Goal: Find contact information: Find contact information

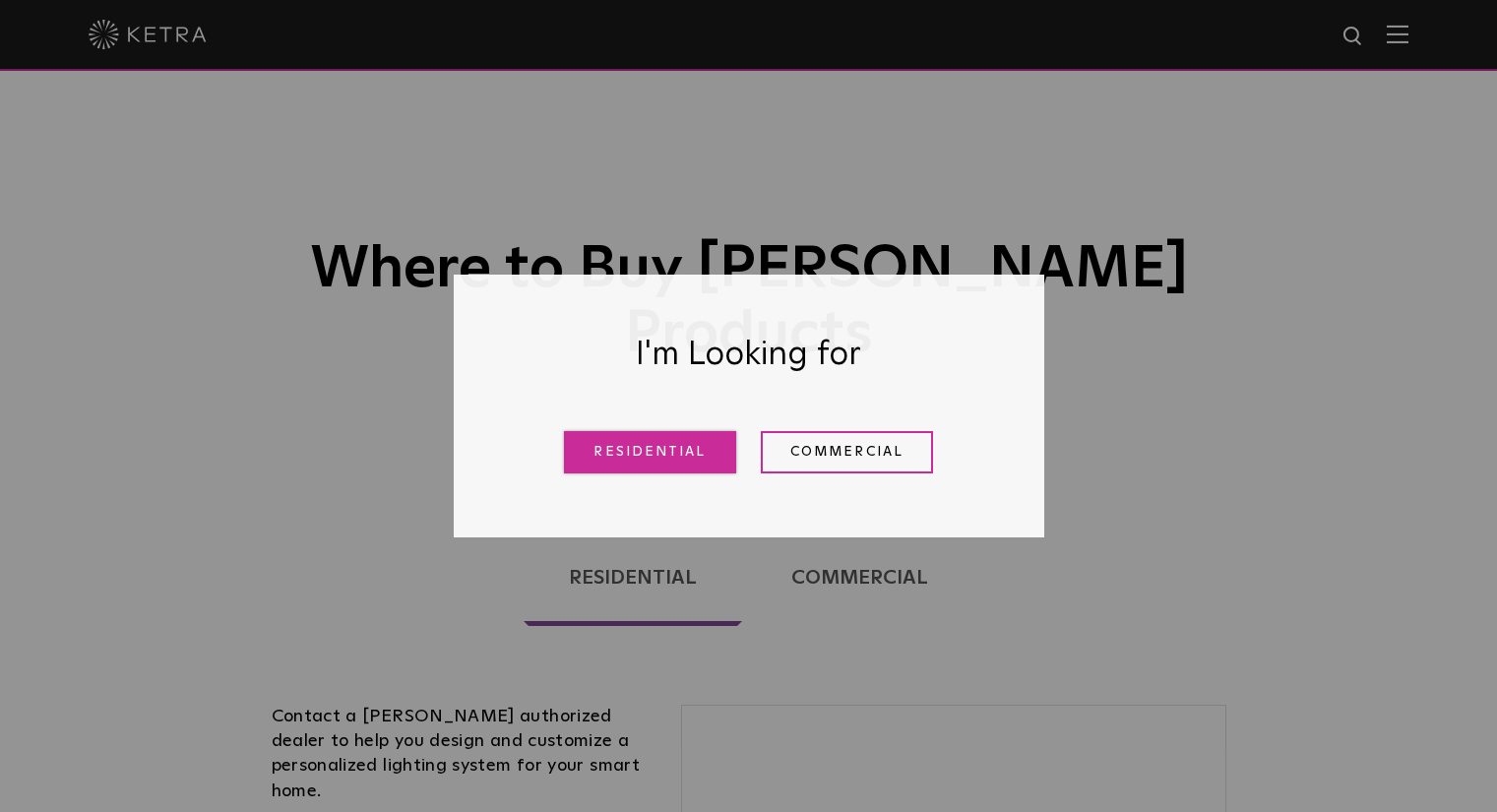
click at [698, 453] on link "Residential" at bounding box center [649, 452] width 172 height 42
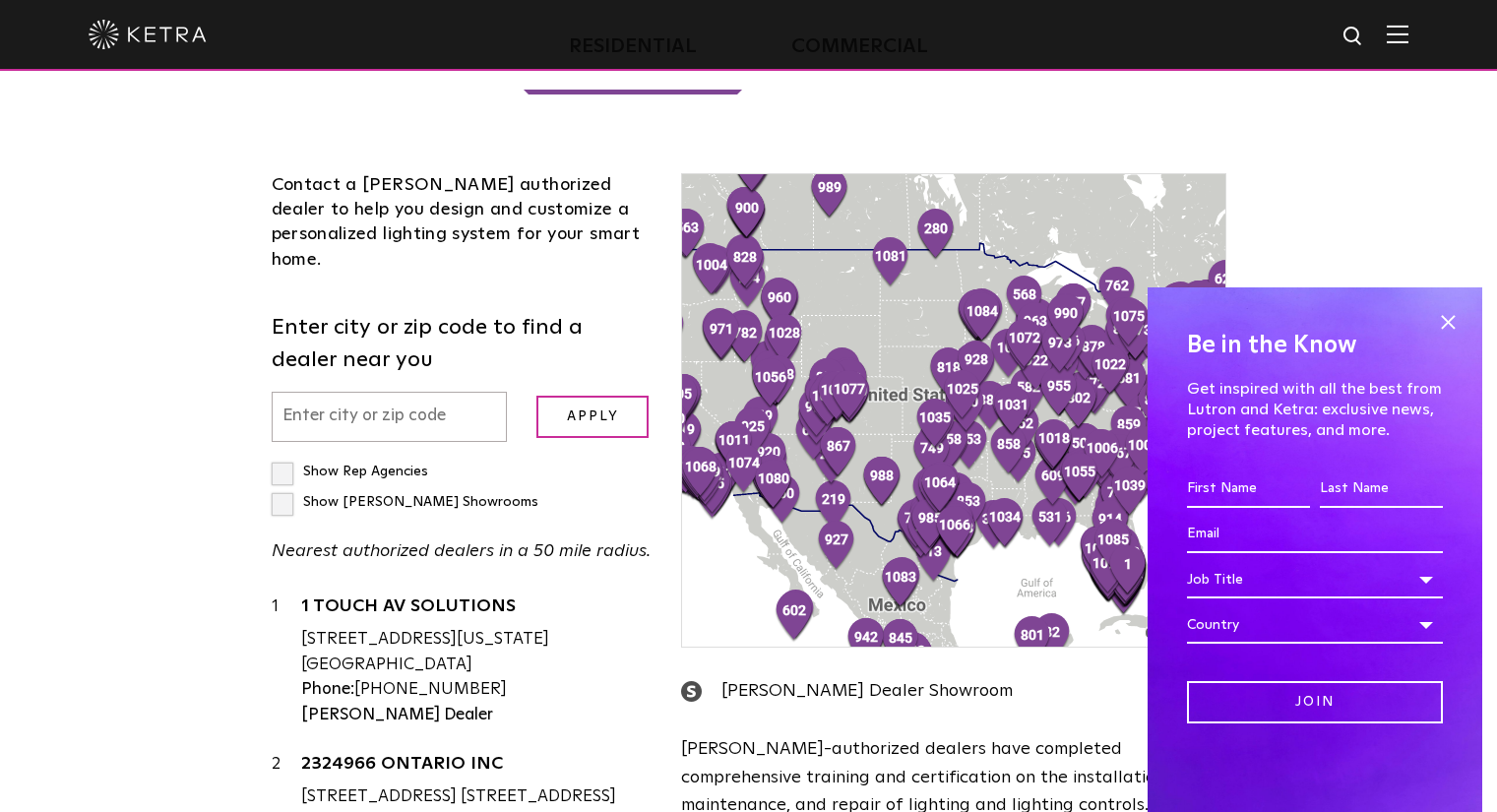
click at [357, 392] on input "text" at bounding box center [390, 417] width 237 height 50
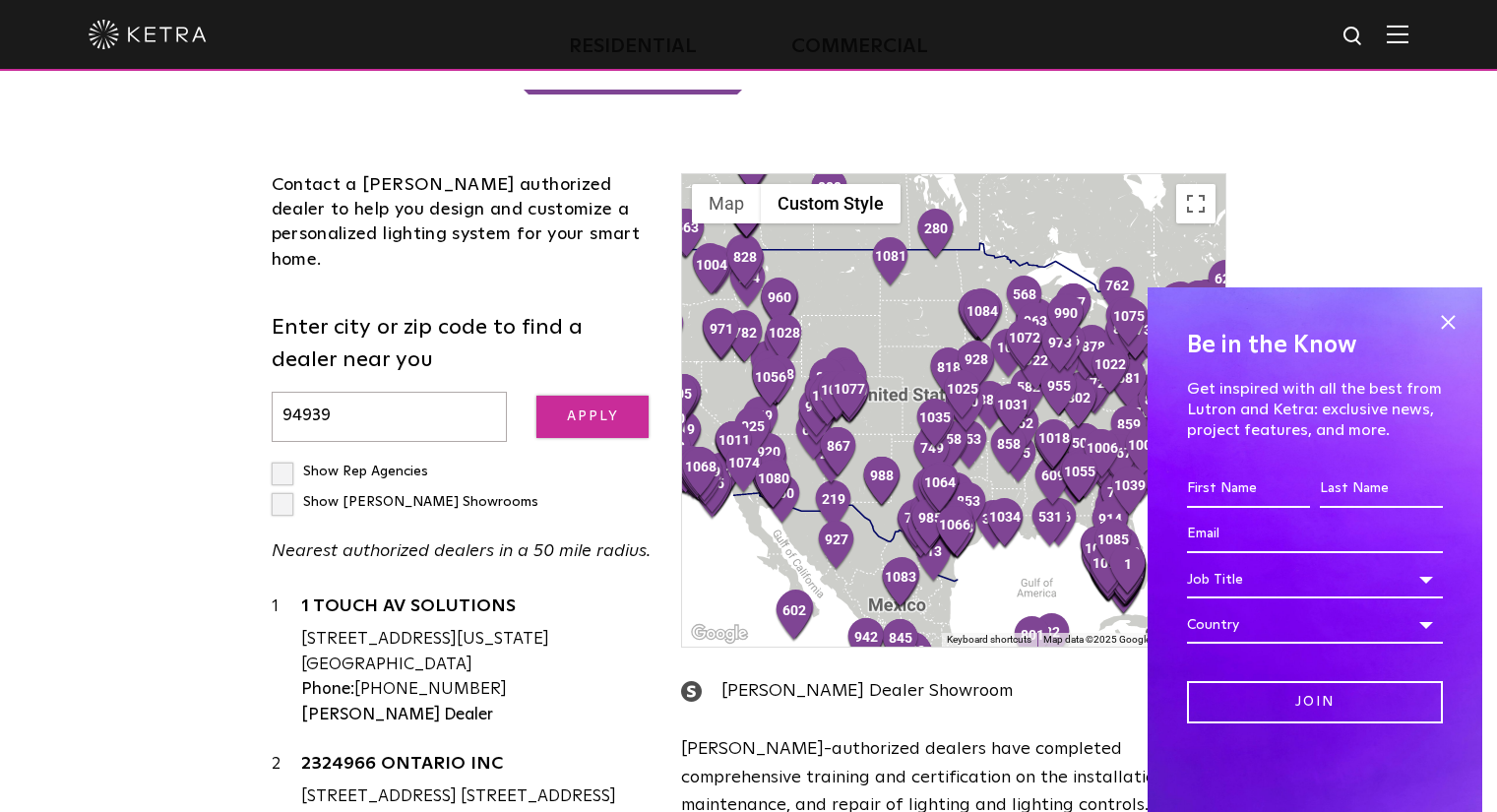
type input "94939"
click at [572, 396] on input "Apply" at bounding box center [592, 417] width 112 height 42
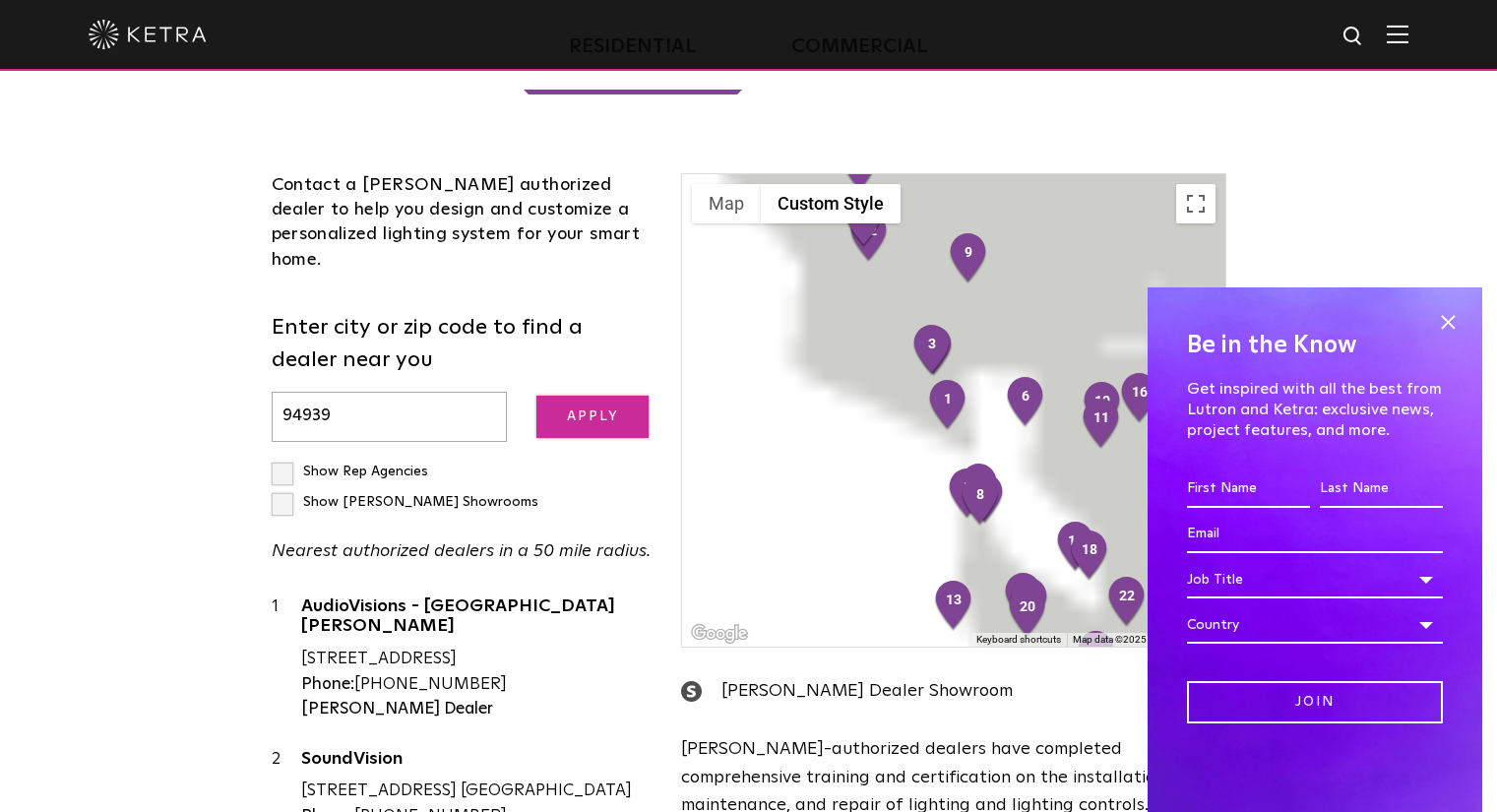
click at [580, 396] on input "Apply" at bounding box center [592, 417] width 112 height 42
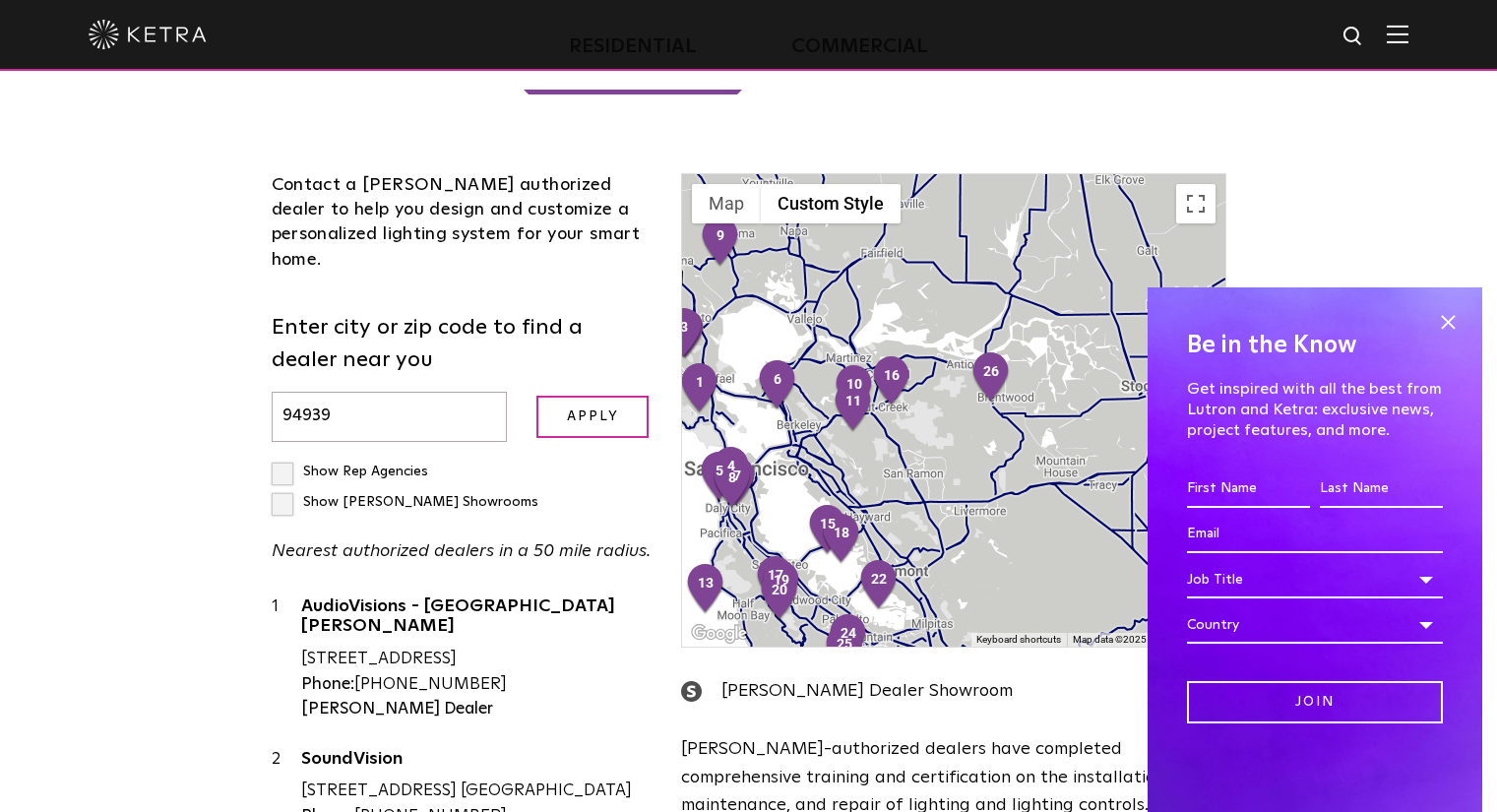
drag, startPoint x: 1062, startPoint y: 403, endPoint x: 759, endPoint y: 102, distance: 427.1
click at [759, 114] on div "Contact a [PERSON_NAME] authorized dealer to help you design and customize a pe…" at bounding box center [749, 571] width 985 height 914
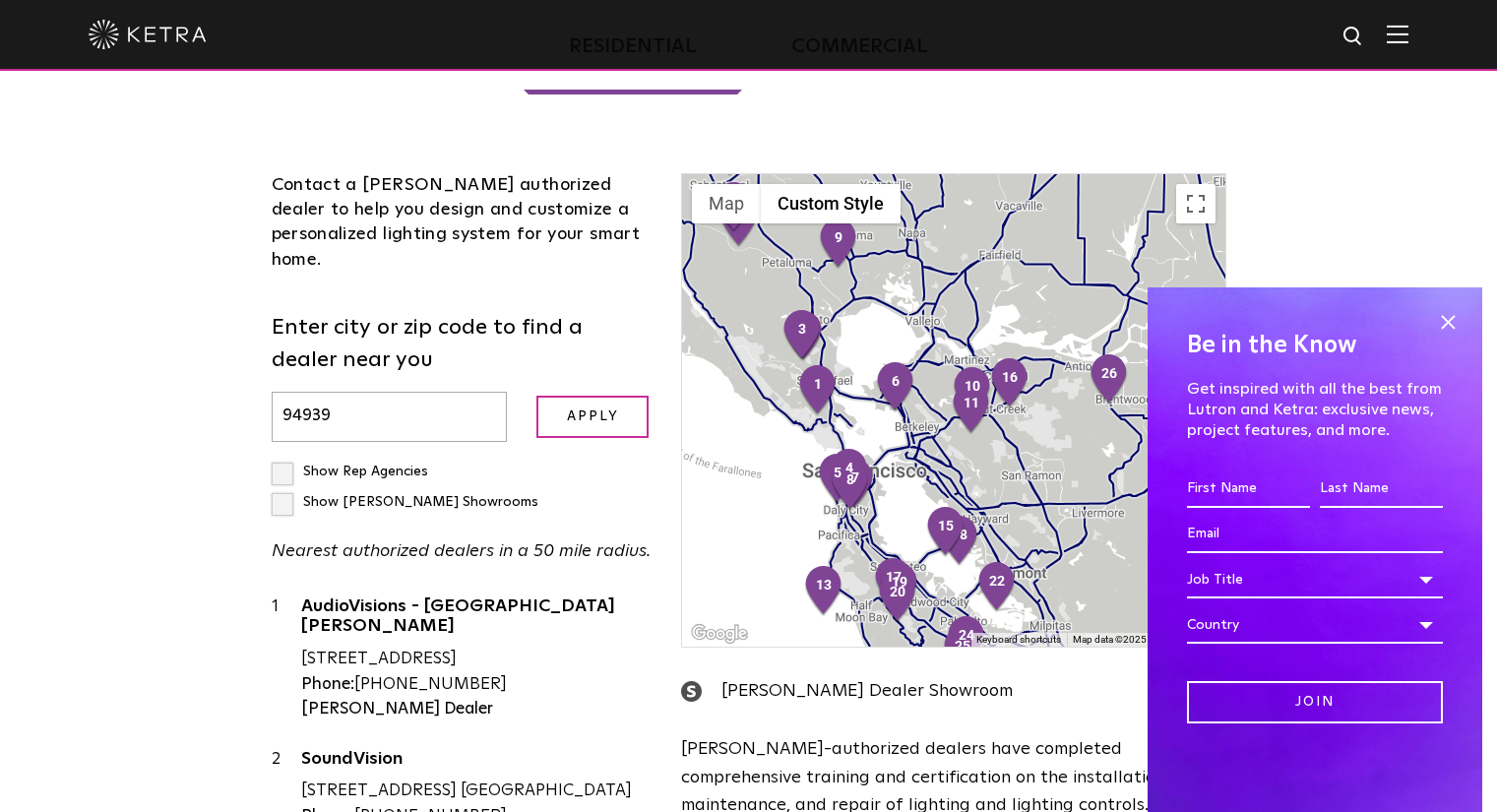
scroll to position [469, 0]
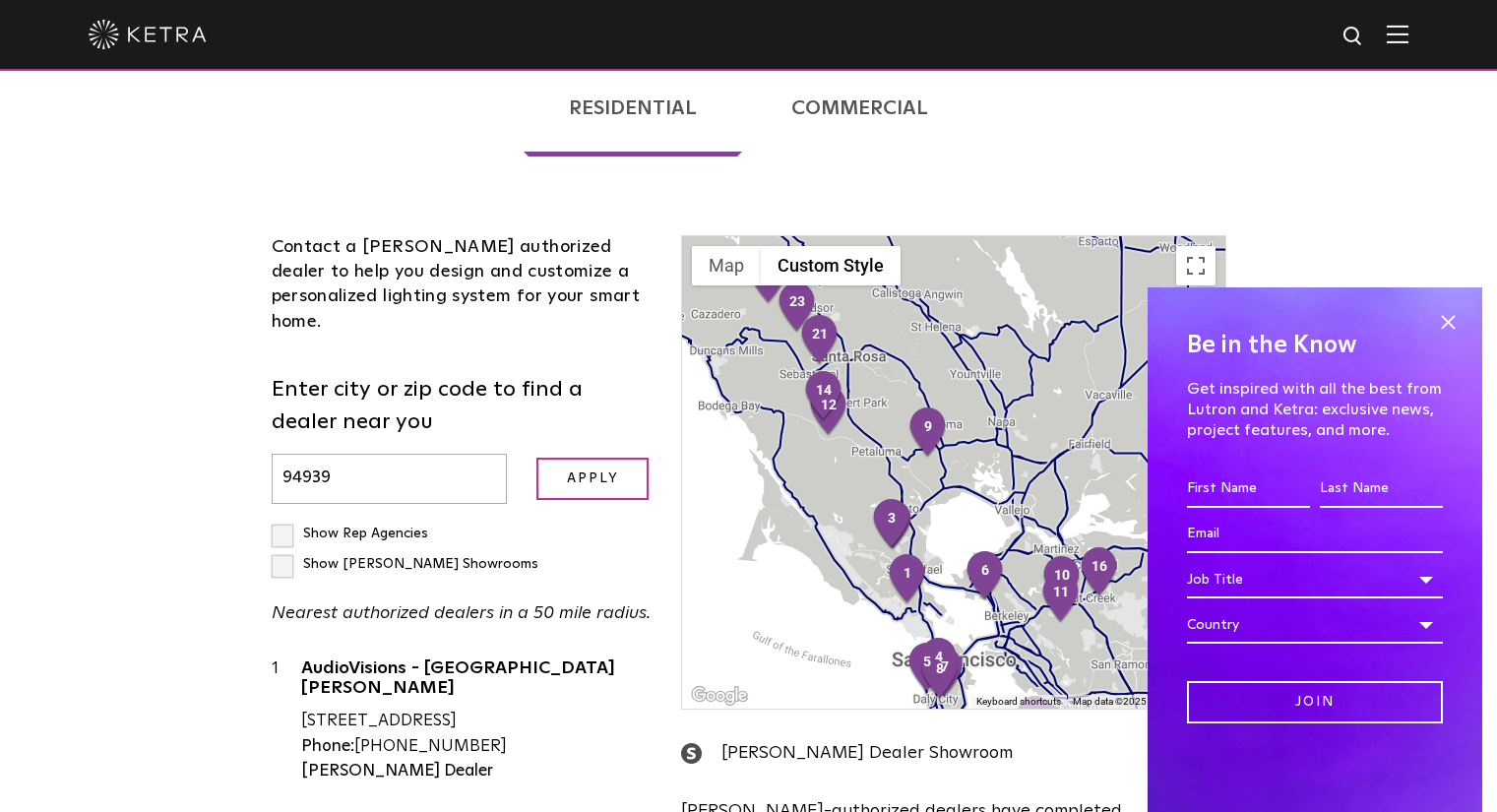
drag, startPoint x: 715, startPoint y: 258, endPoint x: 850, endPoint y: 468, distance: 249.6
click at [850, 468] on div at bounding box center [953, 472] width 542 height 472
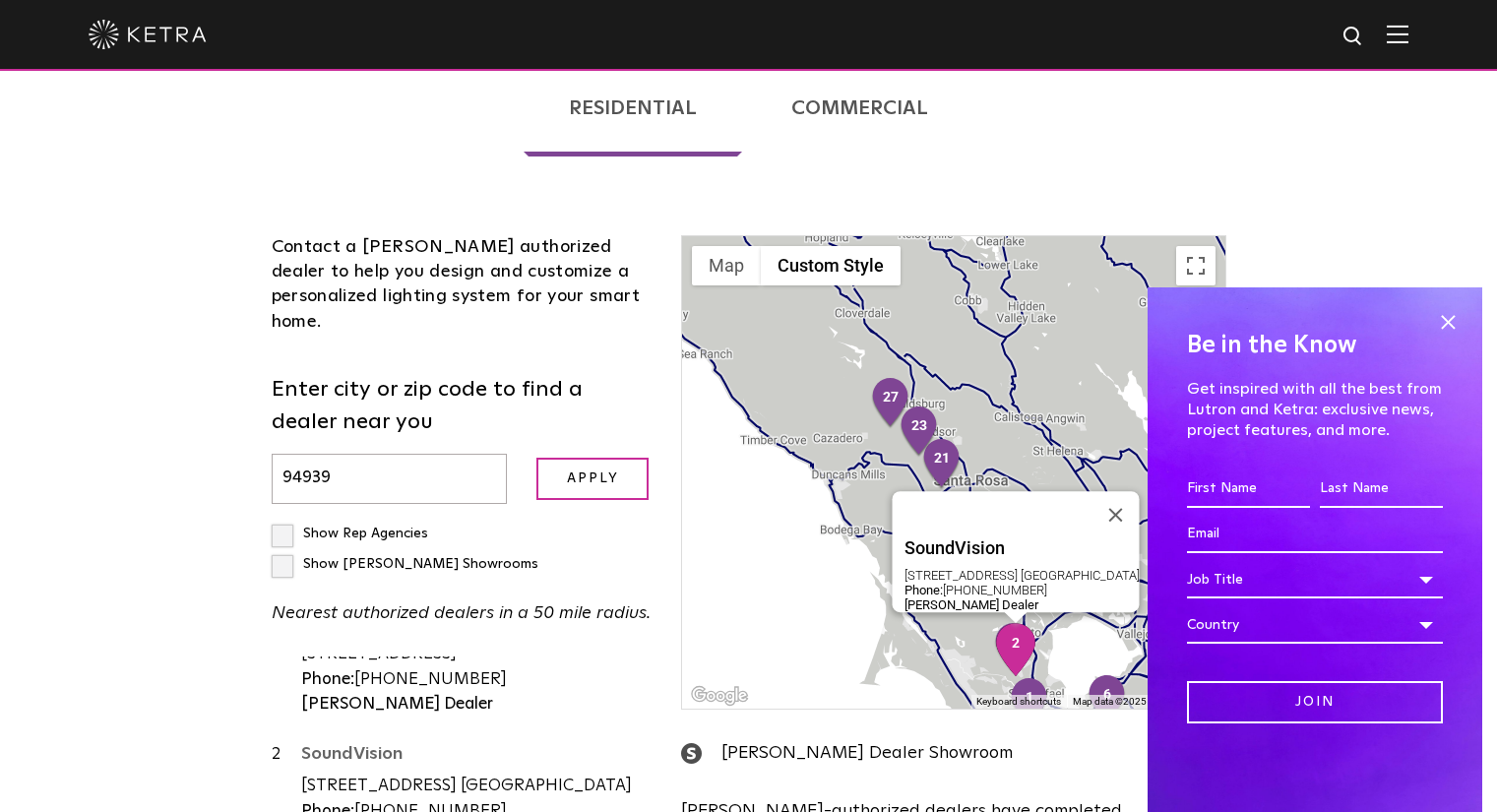
scroll to position [0, 0]
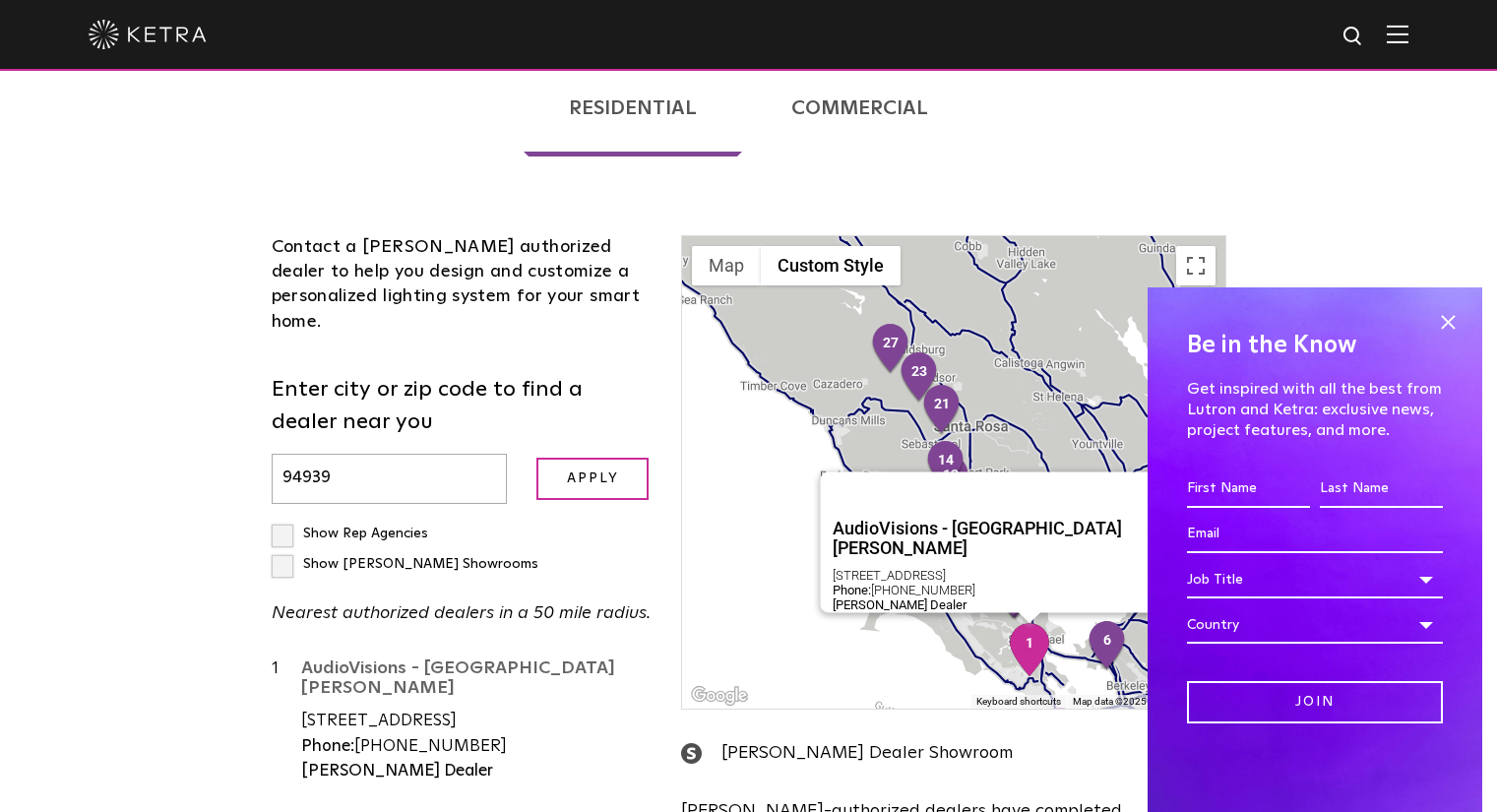
click at [555, 659] on link "AudioVisions - [GEOGRAPHIC_DATA][PERSON_NAME]" at bounding box center [477, 681] width 352 height 44
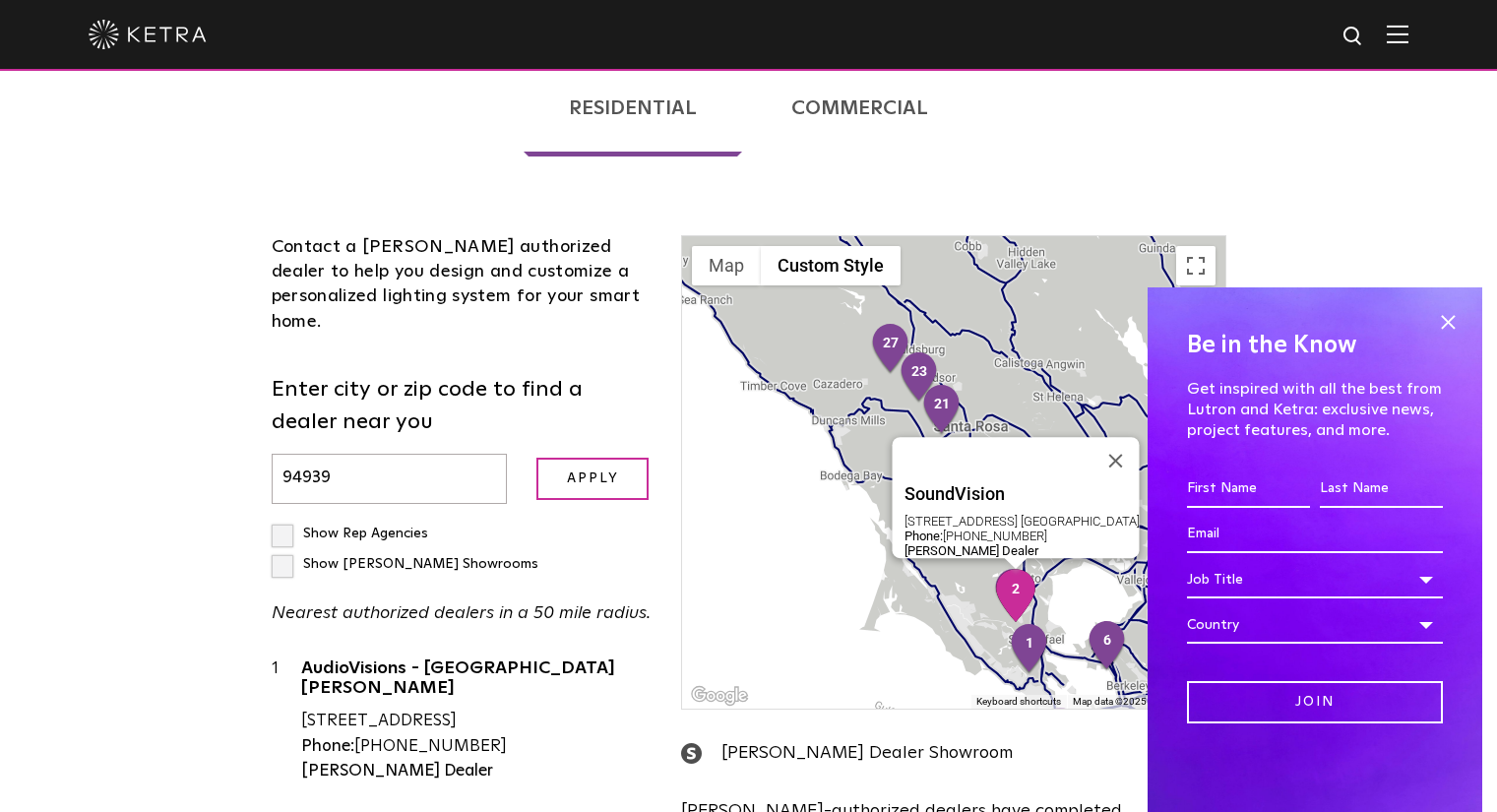
click at [369, 811] on link "SoundVision" at bounding box center [477, 824] width 352 height 25
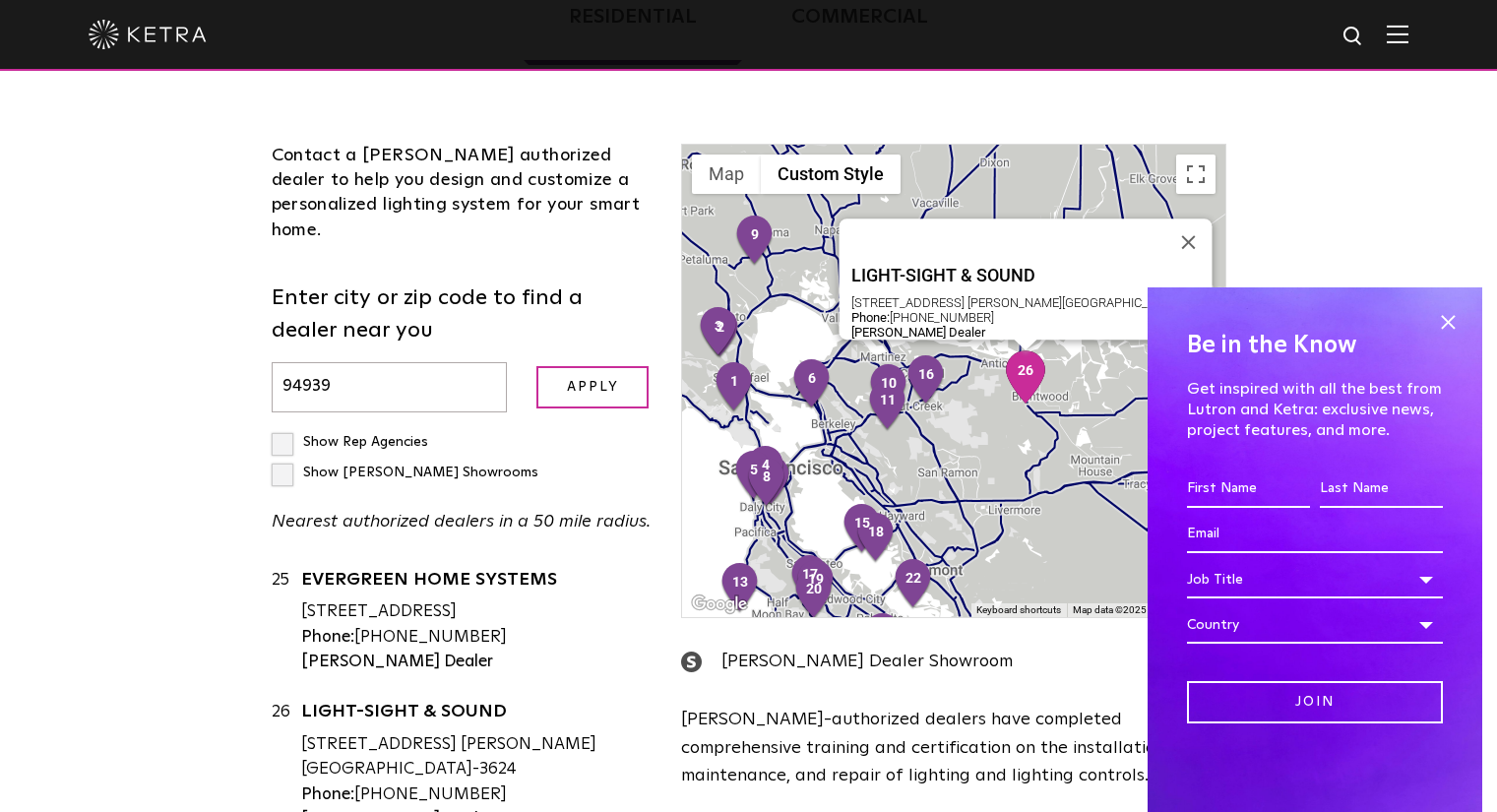
scroll to position [566, 0]
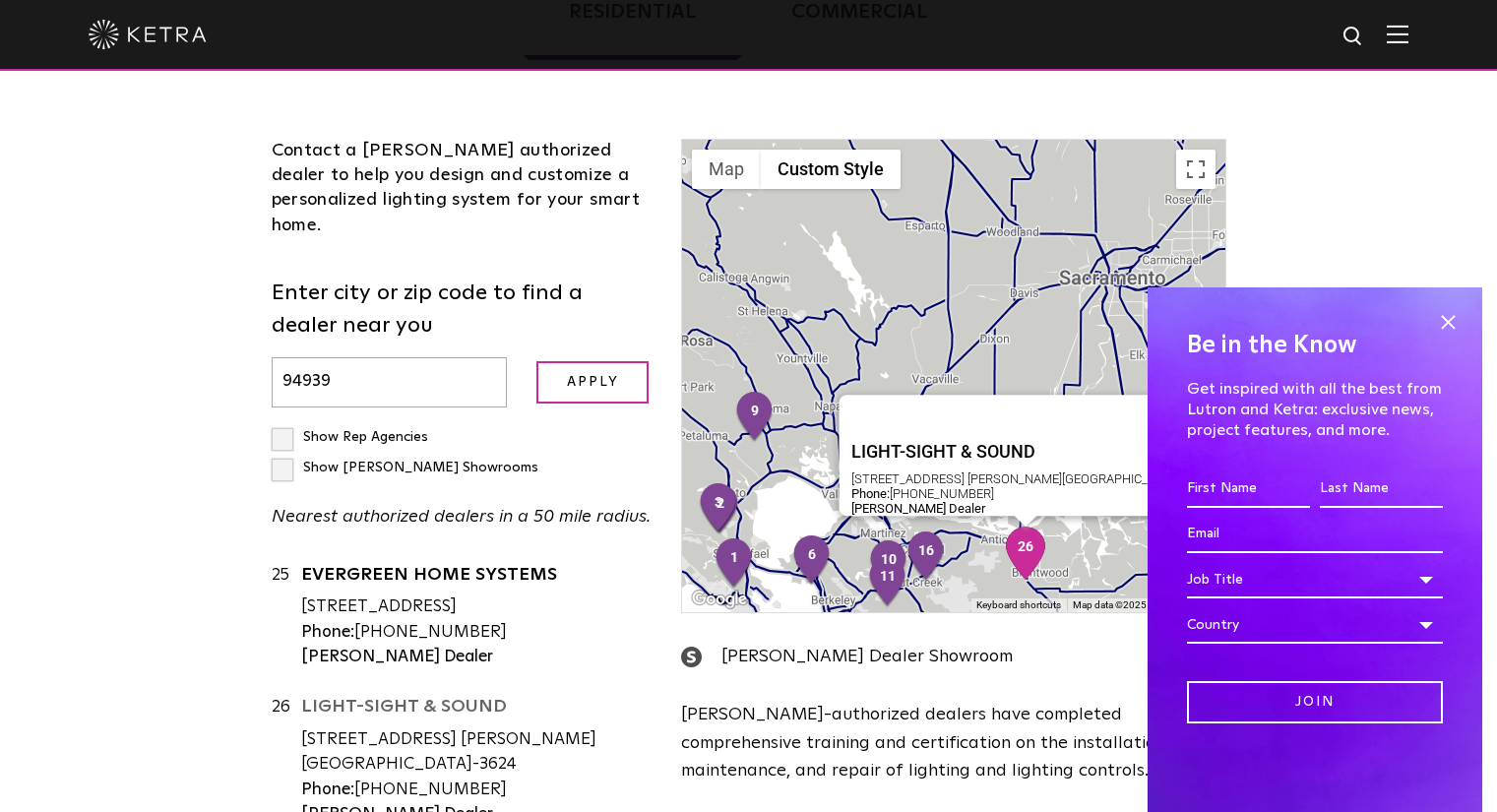
click at [400, 698] on link "LIGHT-SIGHT & SOUND" at bounding box center [477, 710] width 352 height 25
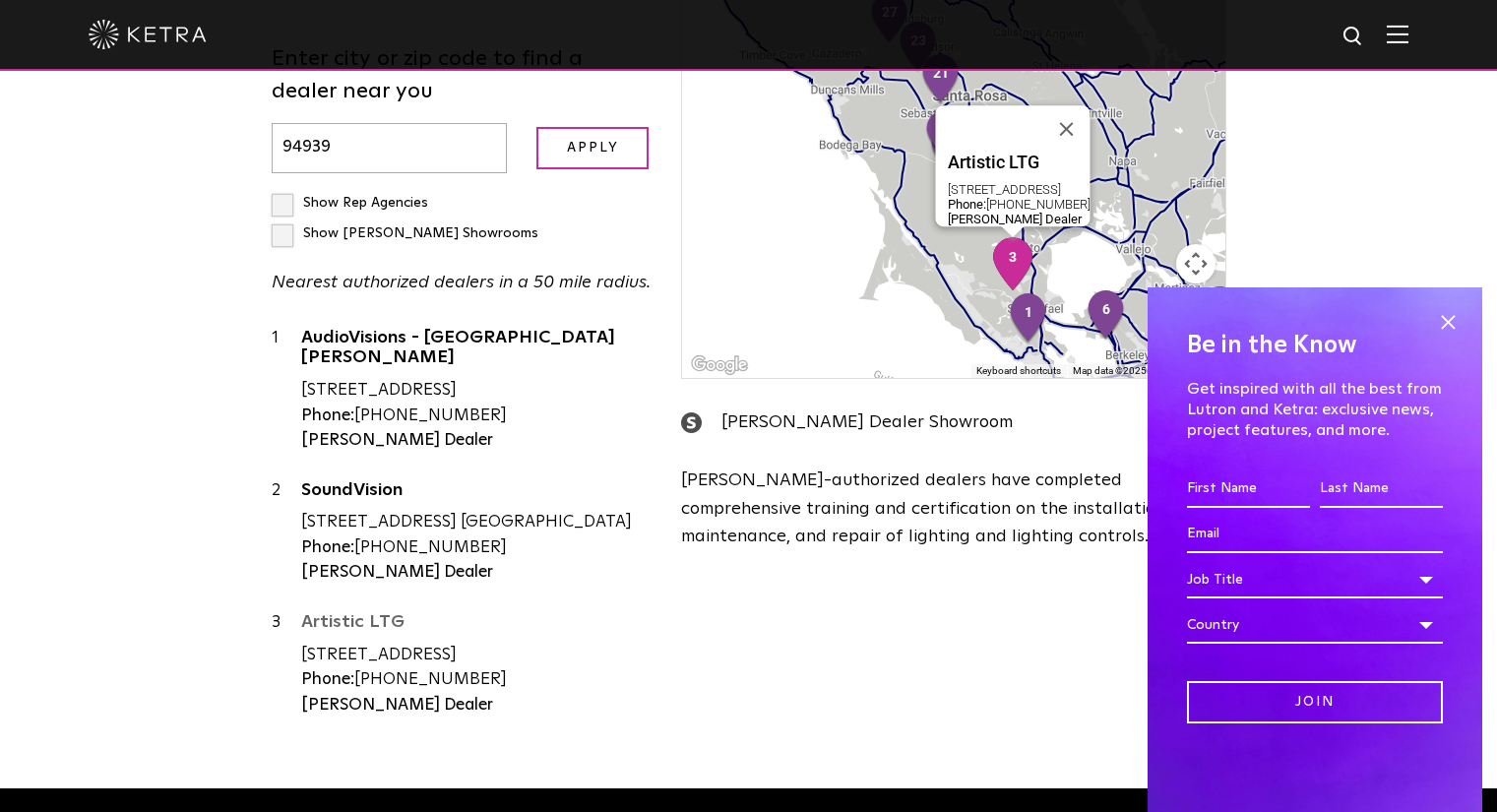
scroll to position [170, 0]
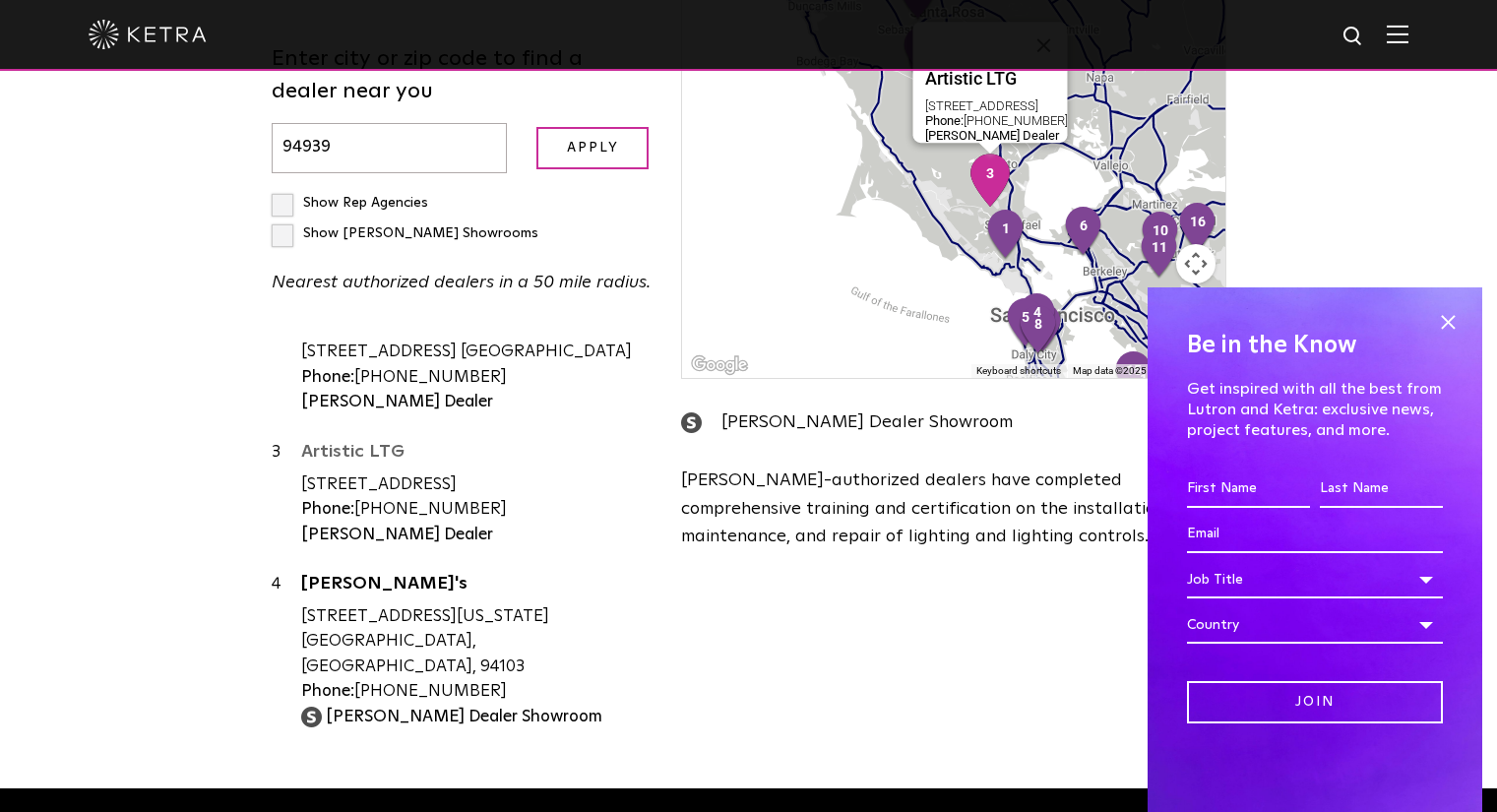
click at [327, 443] on link "Artistic LTG" at bounding box center [477, 455] width 352 height 25
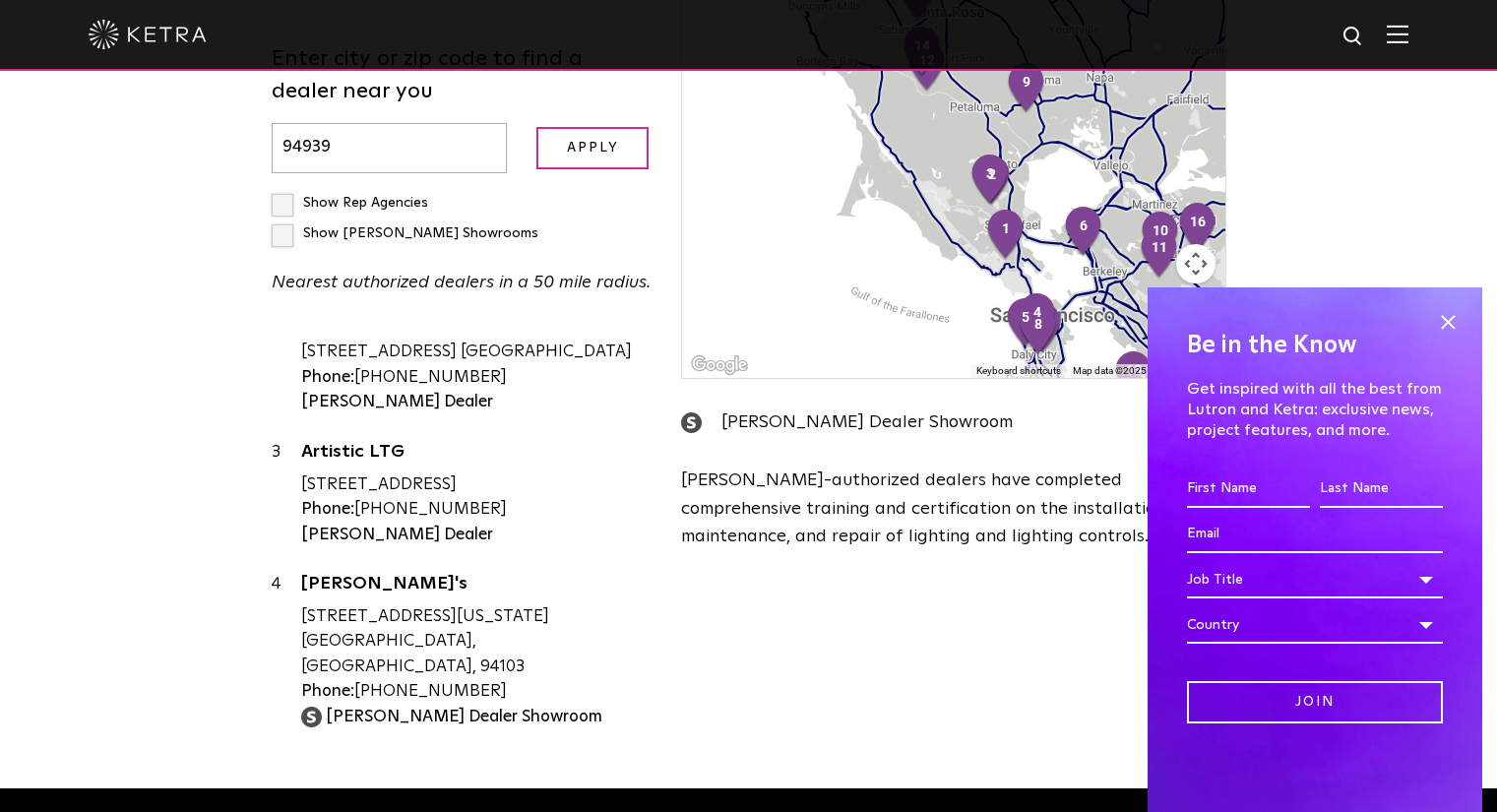
scroll to position [259, 0]
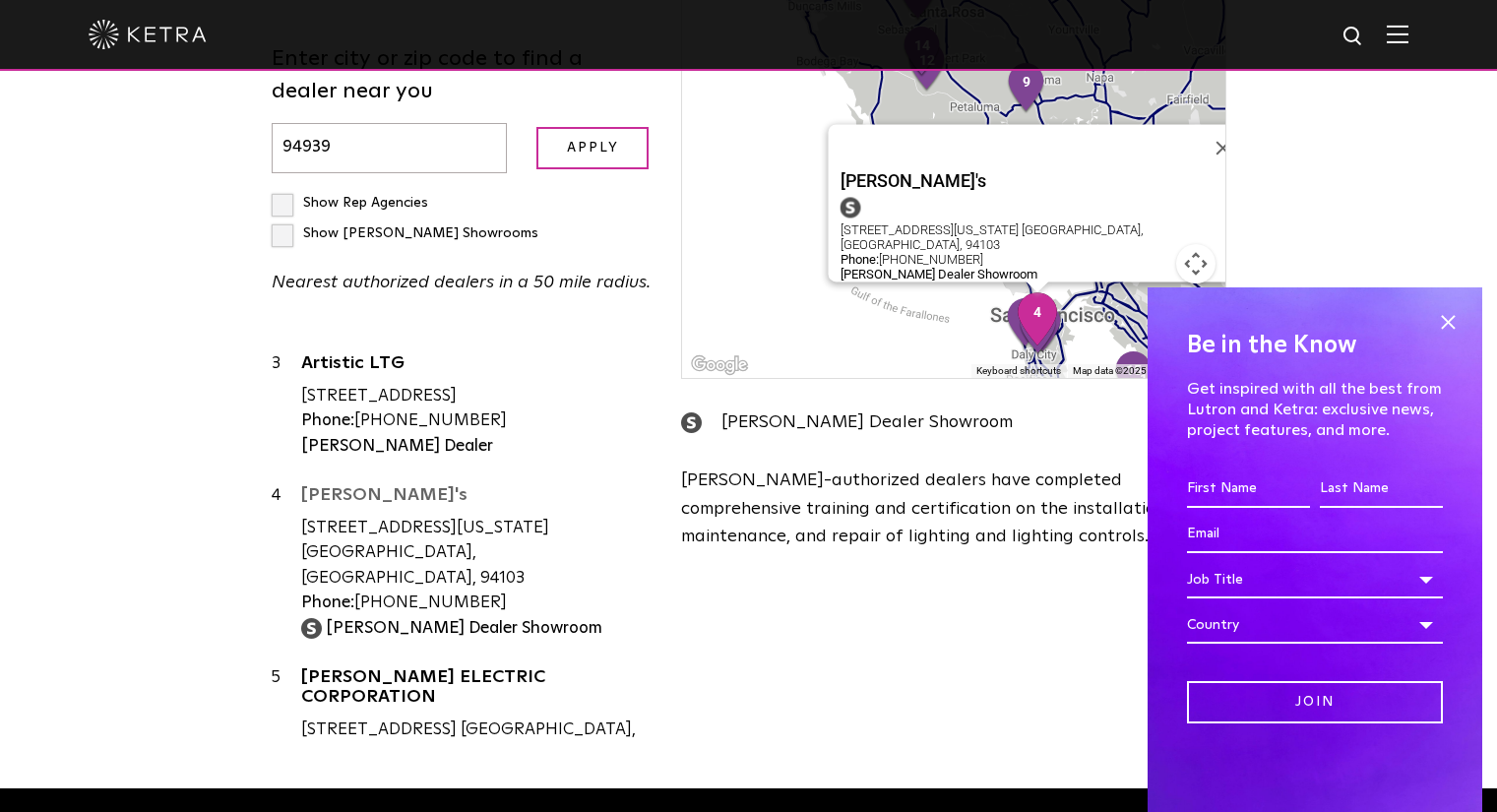
click at [341, 486] on link "[PERSON_NAME]'s" at bounding box center [477, 498] width 352 height 25
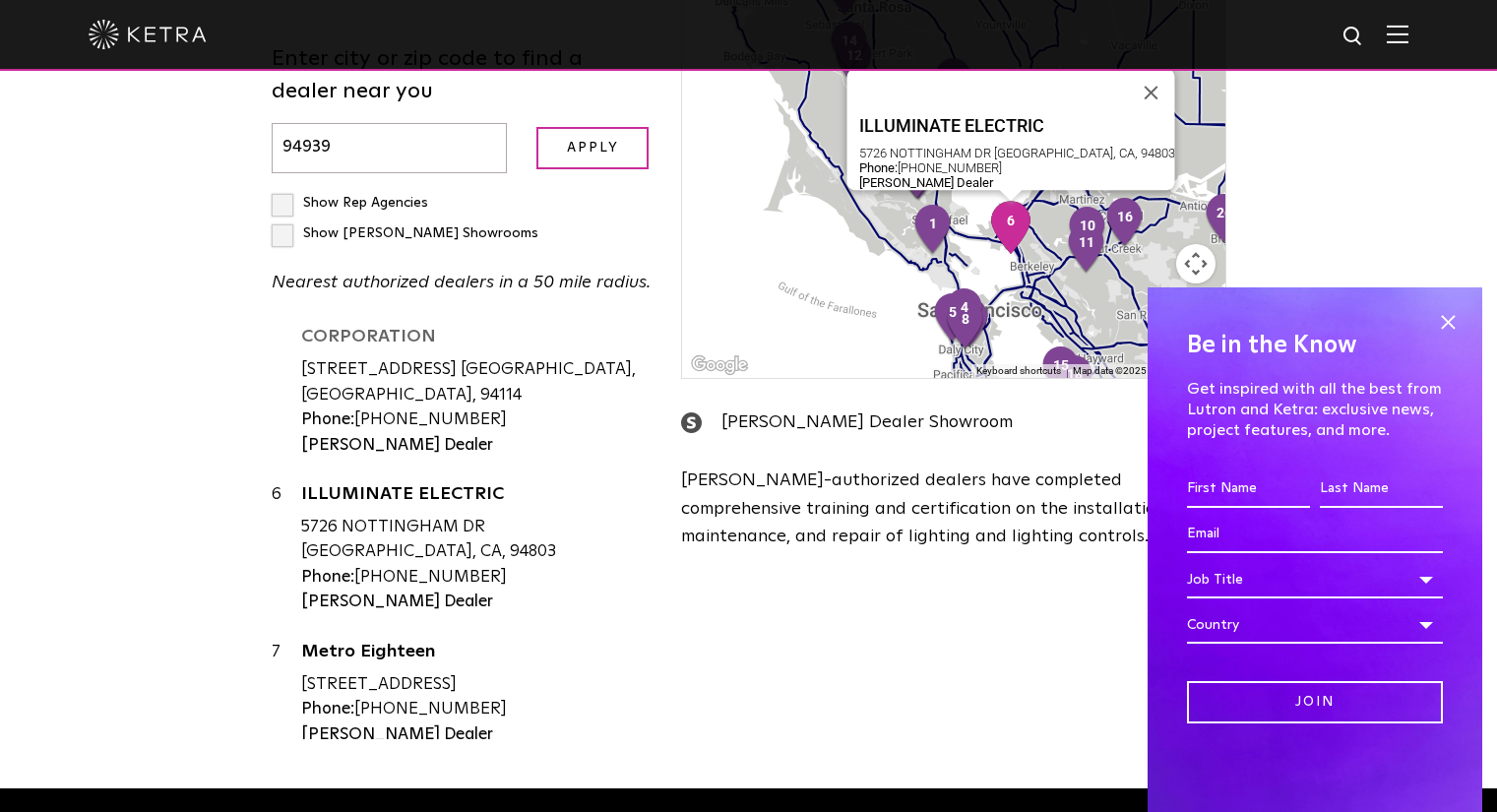
scroll to position [620, 0]
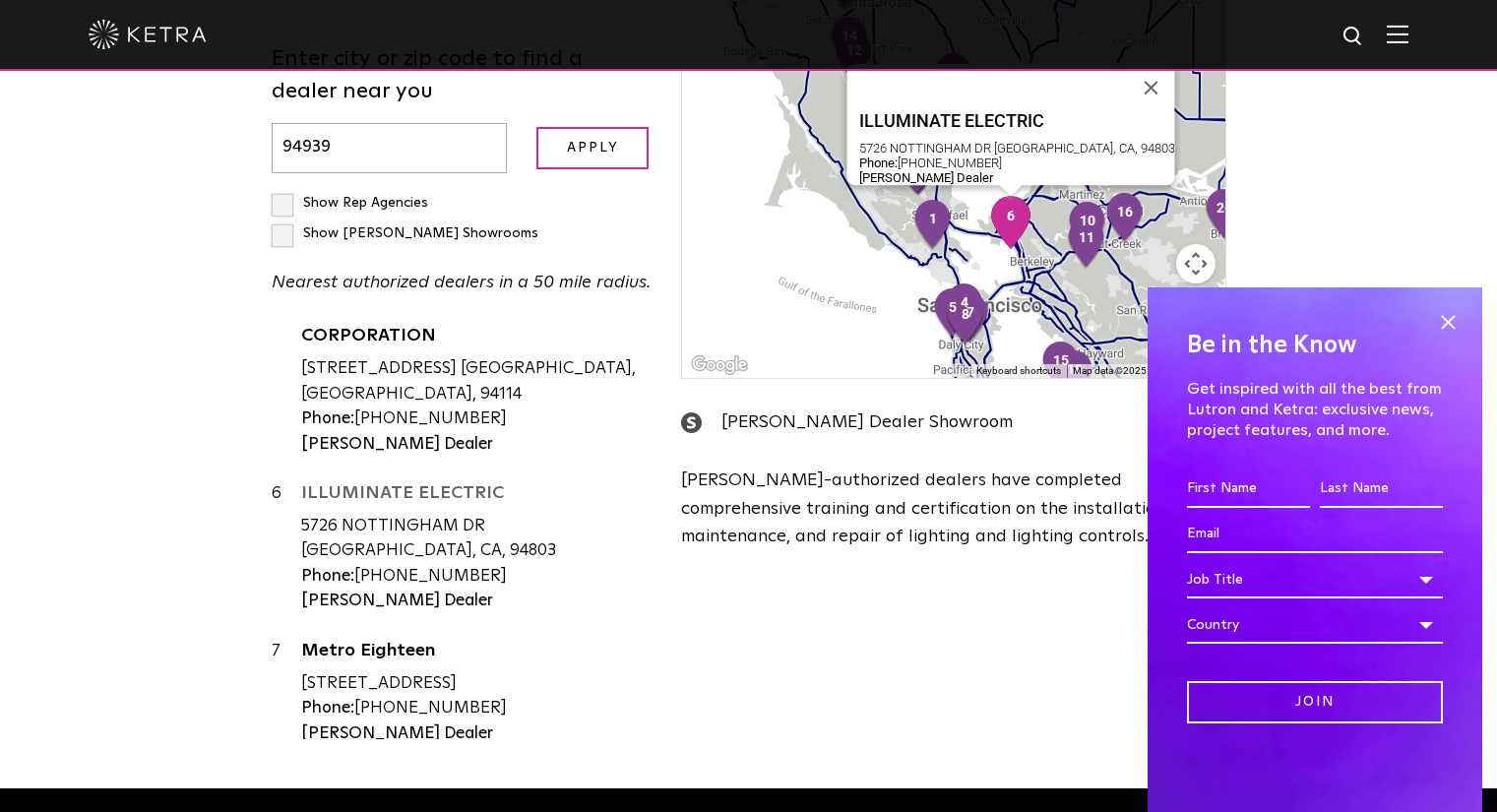
click at [420, 484] on link "ILLUMINATE ELECTRIC" at bounding box center [477, 496] width 352 height 25
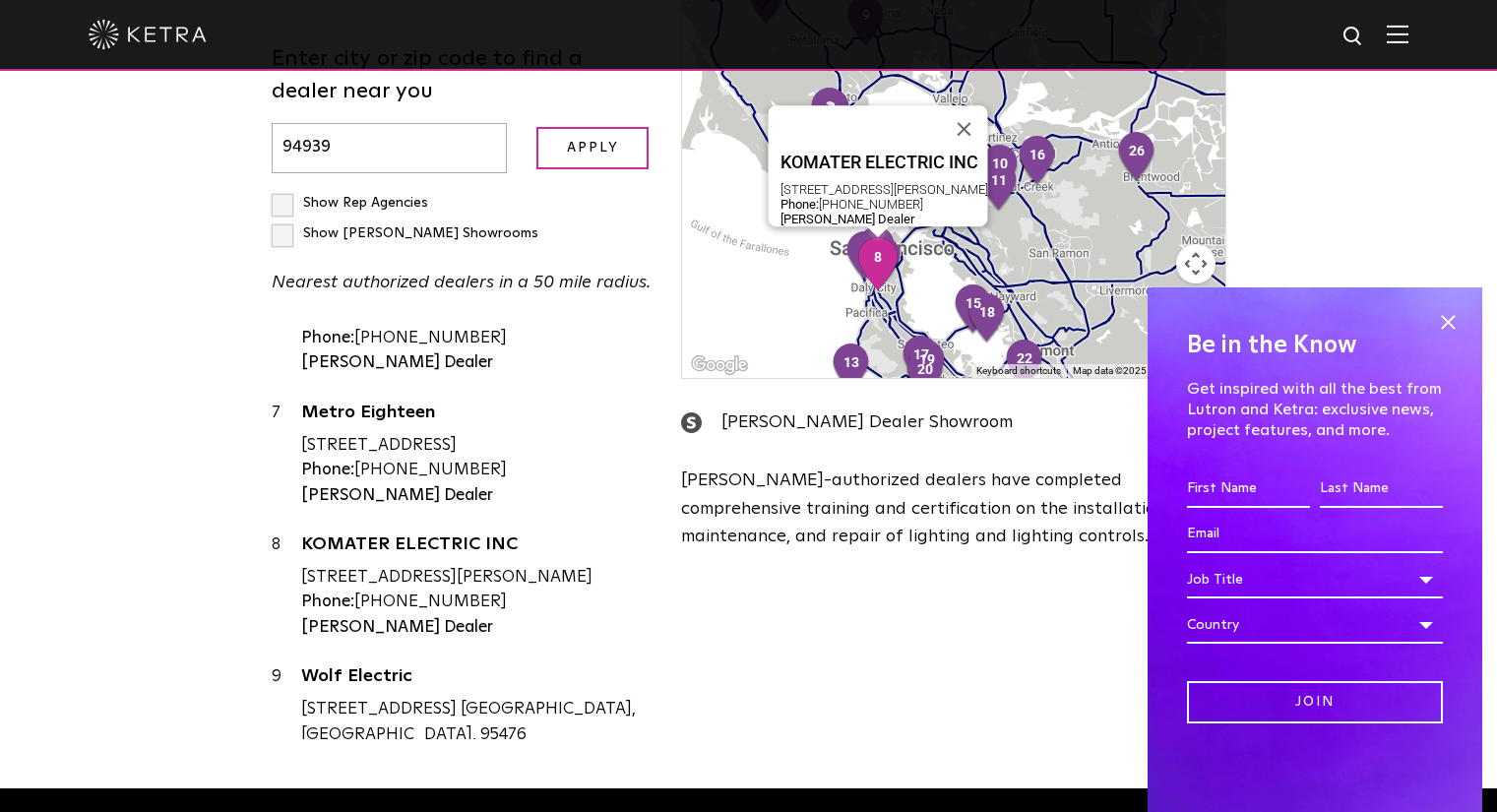
scroll to position [679, 0]
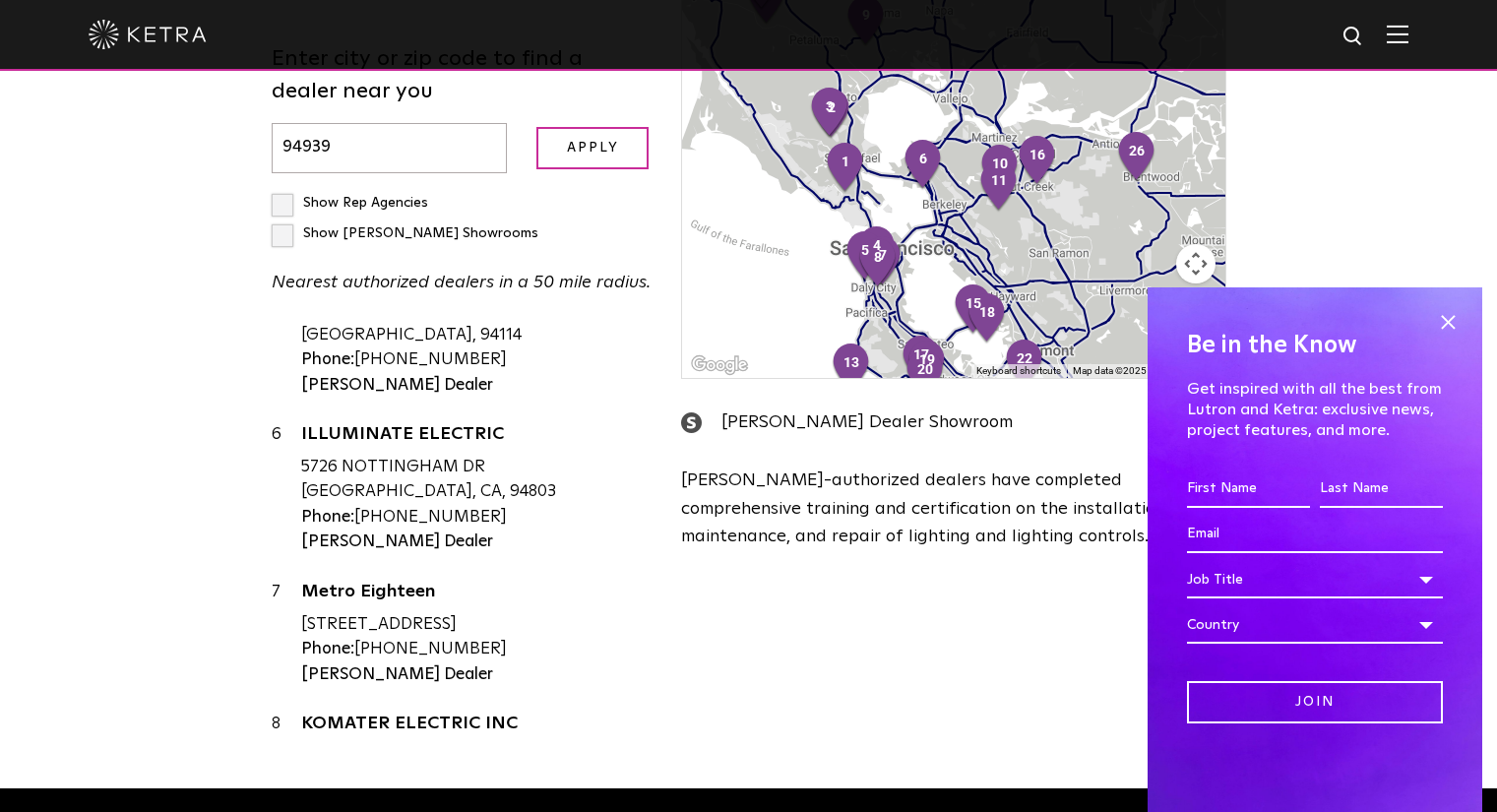
click at [451, 227] on label "Show [PERSON_NAME] Showrooms" at bounding box center [405, 234] width 267 height 14
click at [285, 188] on input "Show [PERSON_NAME] Showrooms" at bounding box center [278, 194] width 13 height 13
checkbox input "true"
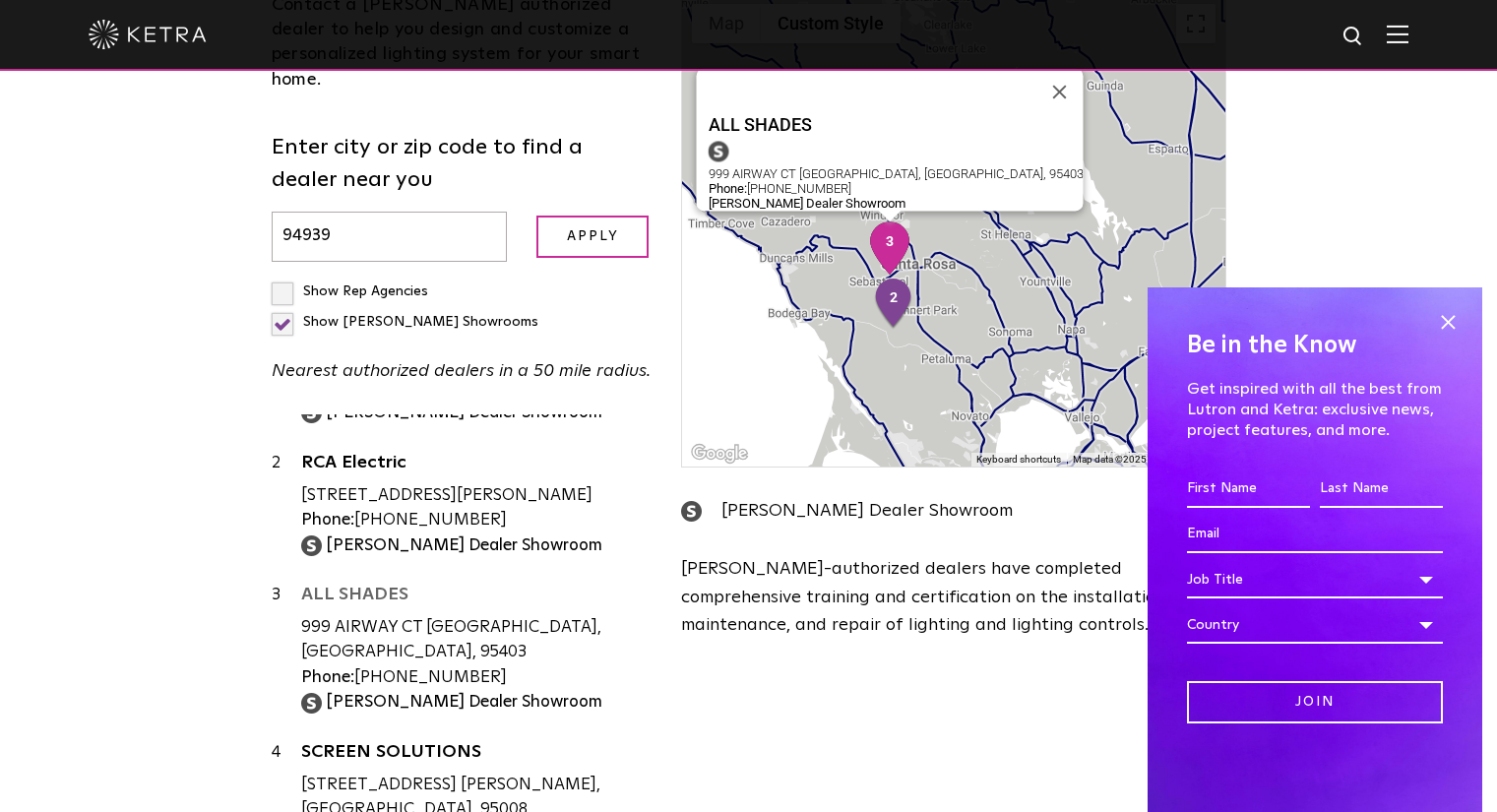
scroll to position [89, 0]
